Goal: Find specific page/section: Find specific page/section

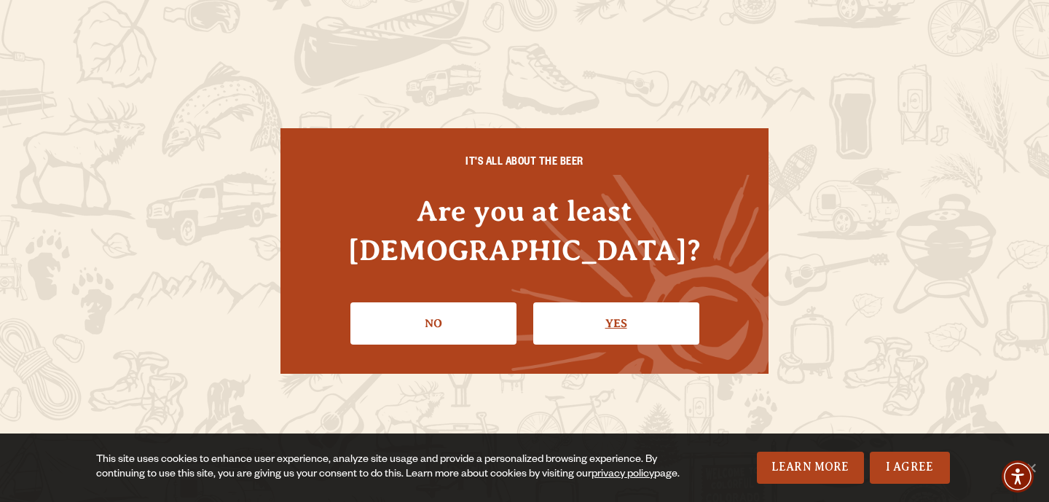
click at [562, 319] on link "Yes" at bounding box center [616, 323] width 166 height 42
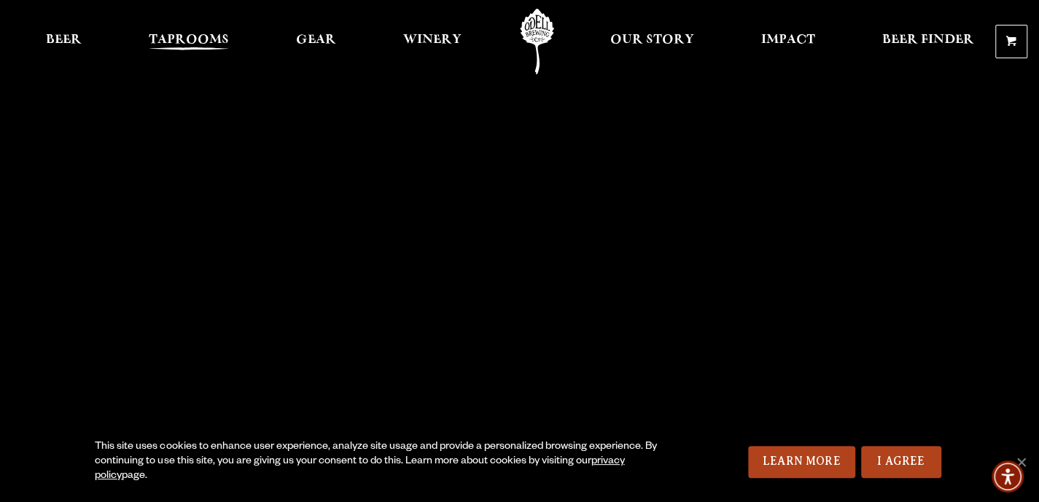
click at [198, 46] on span "Taprooms" at bounding box center [189, 40] width 80 height 12
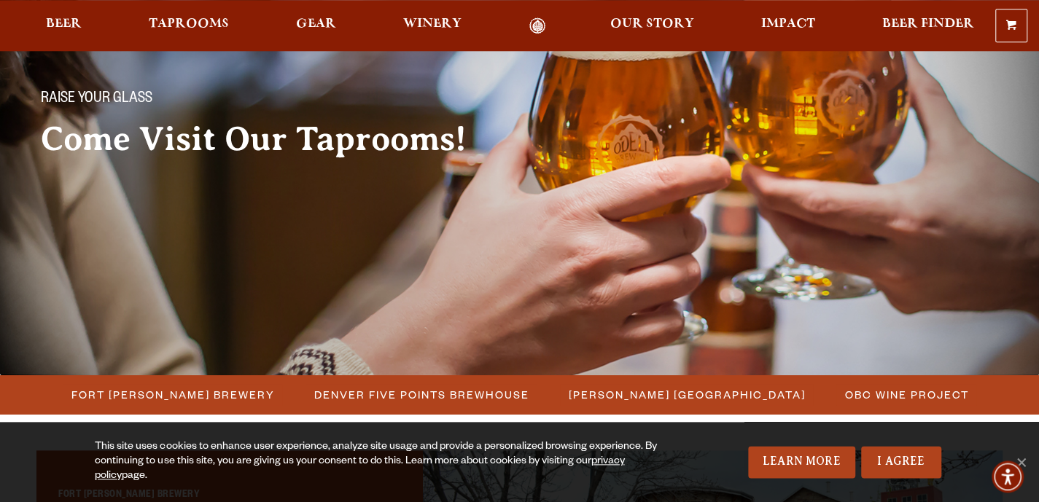
scroll to position [80, 0]
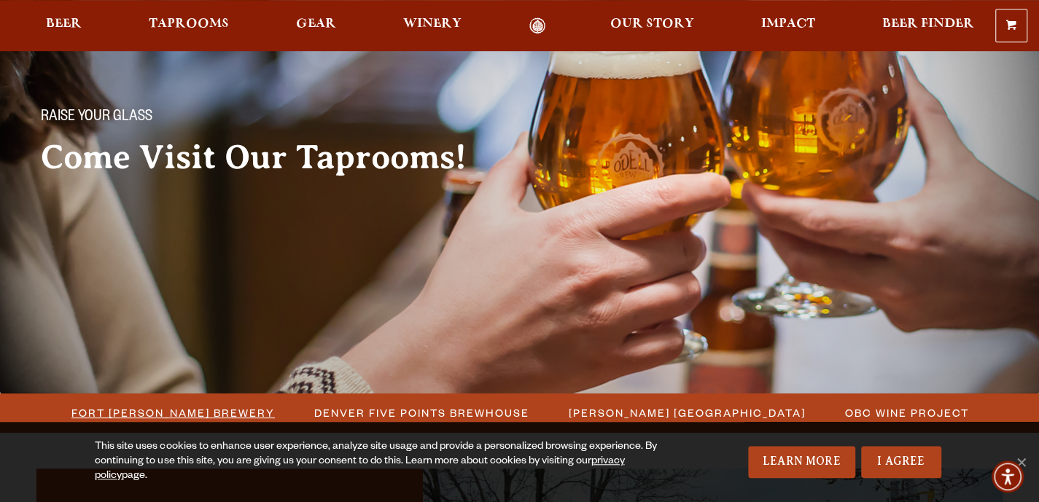
click at [197, 415] on span "Fort [PERSON_NAME] Brewery" at bounding box center [172, 412] width 203 height 21
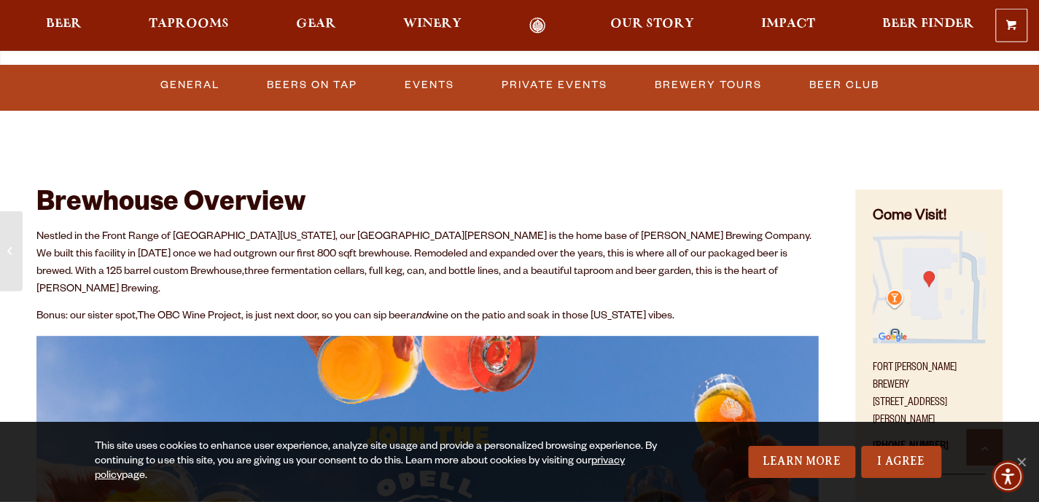
scroll to position [547, 0]
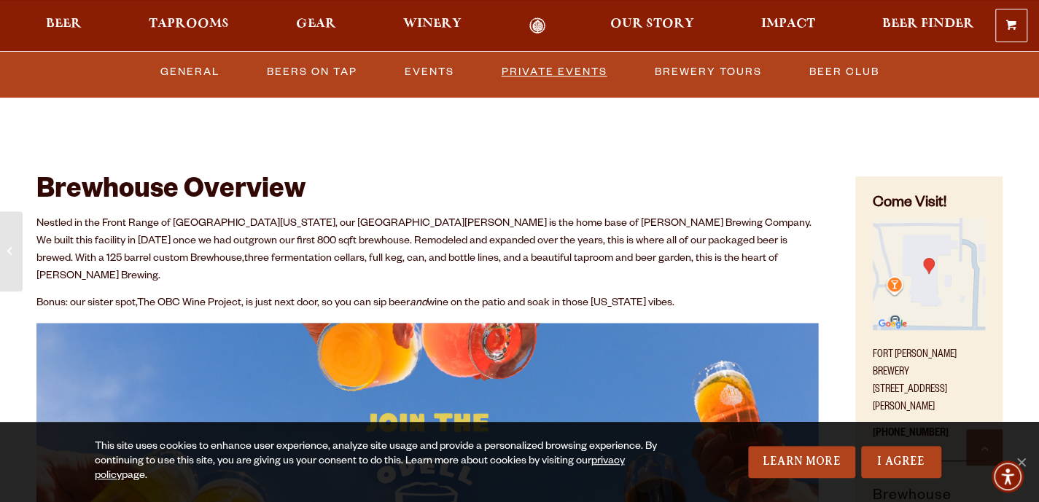
click at [555, 75] on link "Private Events" at bounding box center [554, 72] width 117 height 34
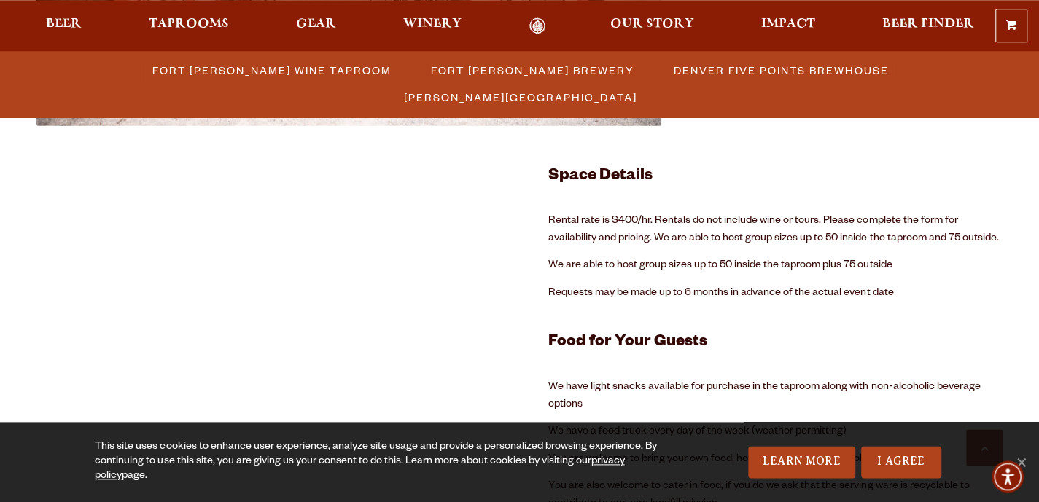
scroll to position [2762, 0]
